Goal: Go to known website: Access a specific website the user already knows

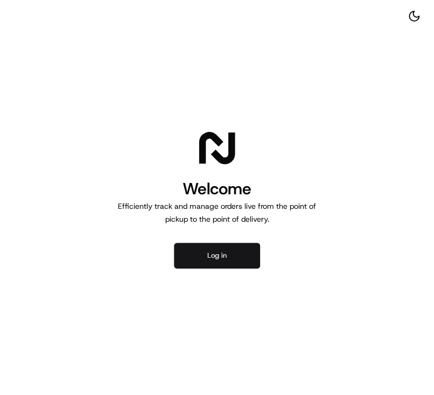
click at [242, 254] on button "Log in" at bounding box center [217, 256] width 86 height 26
